Goal: Task Accomplishment & Management: Use online tool/utility

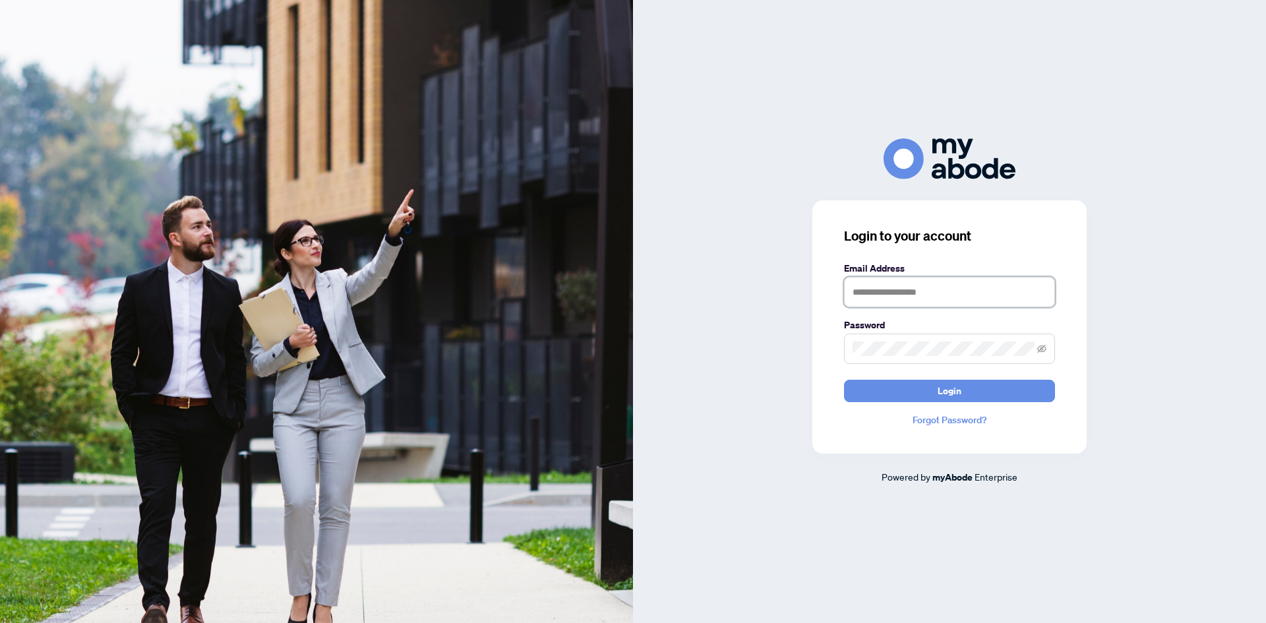
click at [870, 294] on input "text" at bounding box center [949, 292] width 211 height 30
type input "**********"
click at [844, 380] on button "Login" at bounding box center [949, 391] width 211 height 22
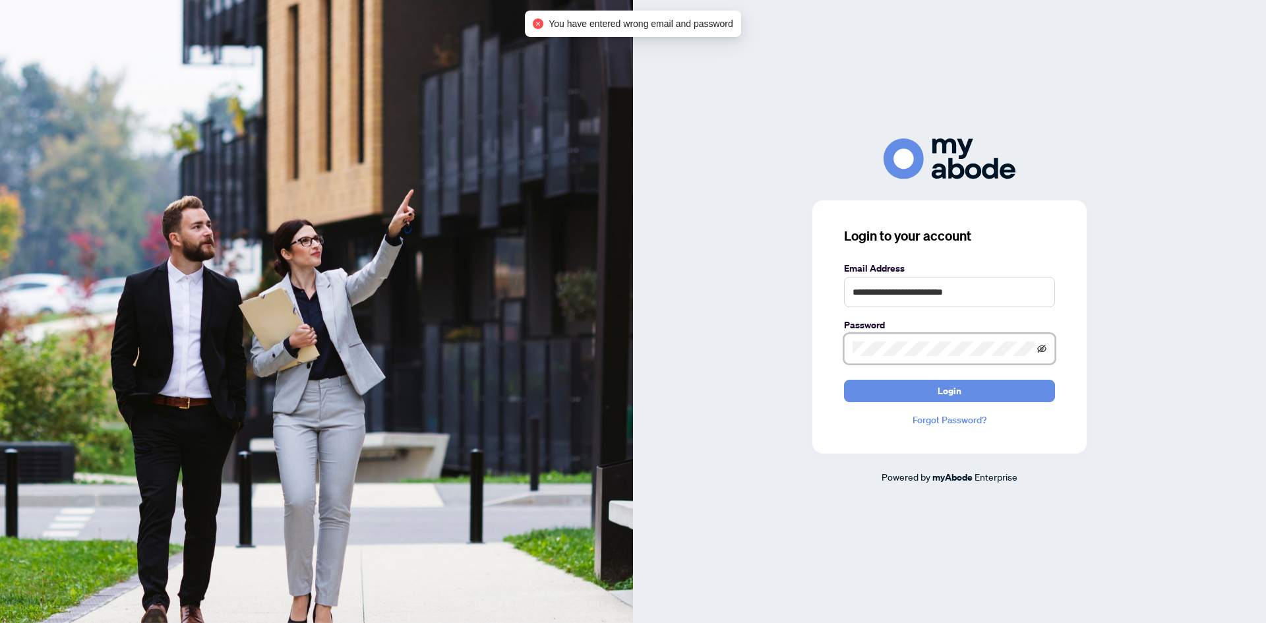
click at [1046, 344] on icon "eye-invisible" at bounding box center [1041, 348] width 9 height 9
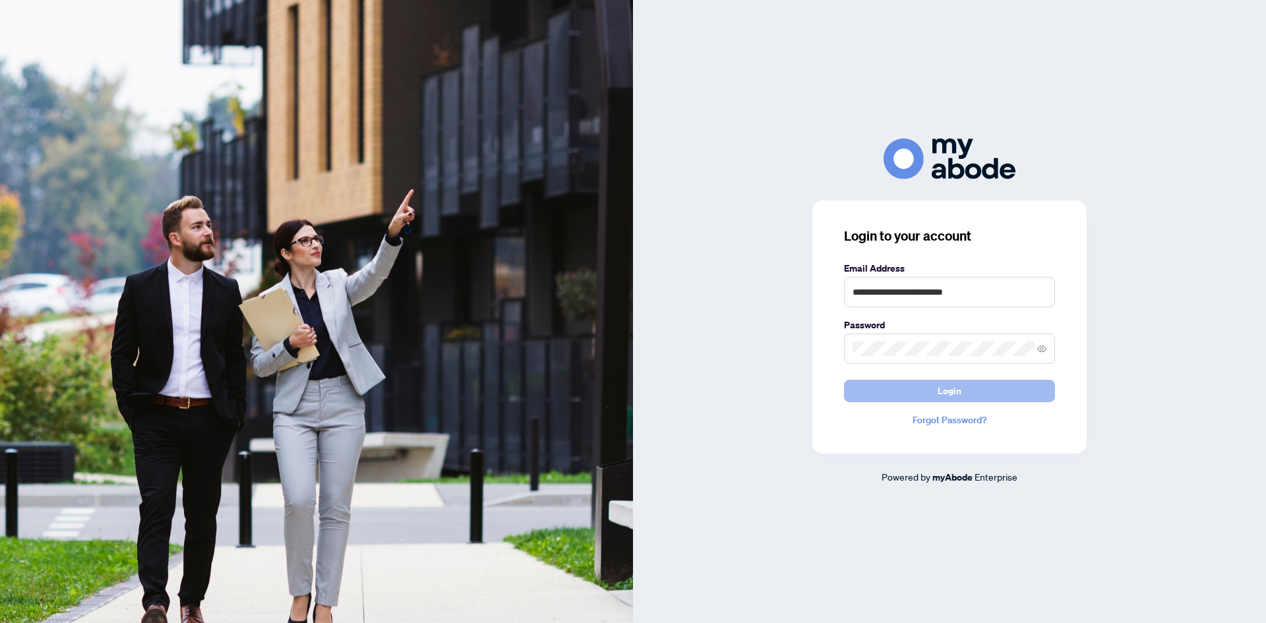
click at [942, 389] on span "Login" at bounding box center [950, 390] width 24 height 21
click at [943, 396] on span "Login" at bounding box center [950, 390] width 24 height 21
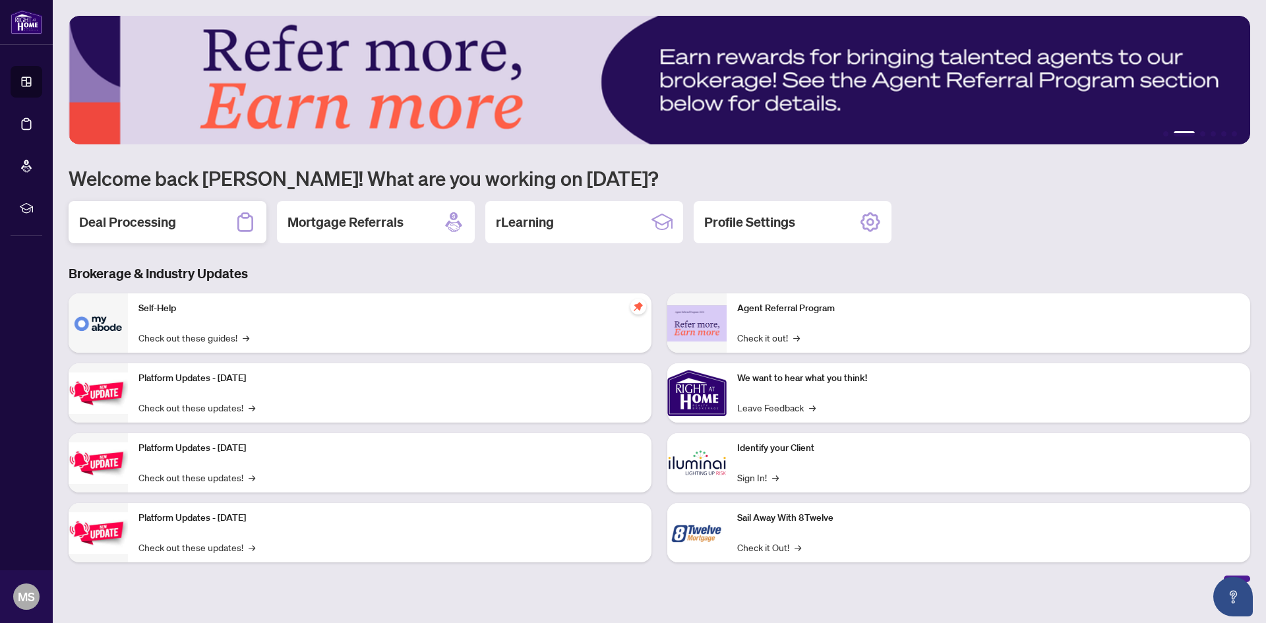
click at [137, 235] on div "Deal Processing" at bounding box center [168, 222] width 198 height 42
